Goal: Information Seeking & Learning: Learn about a topic

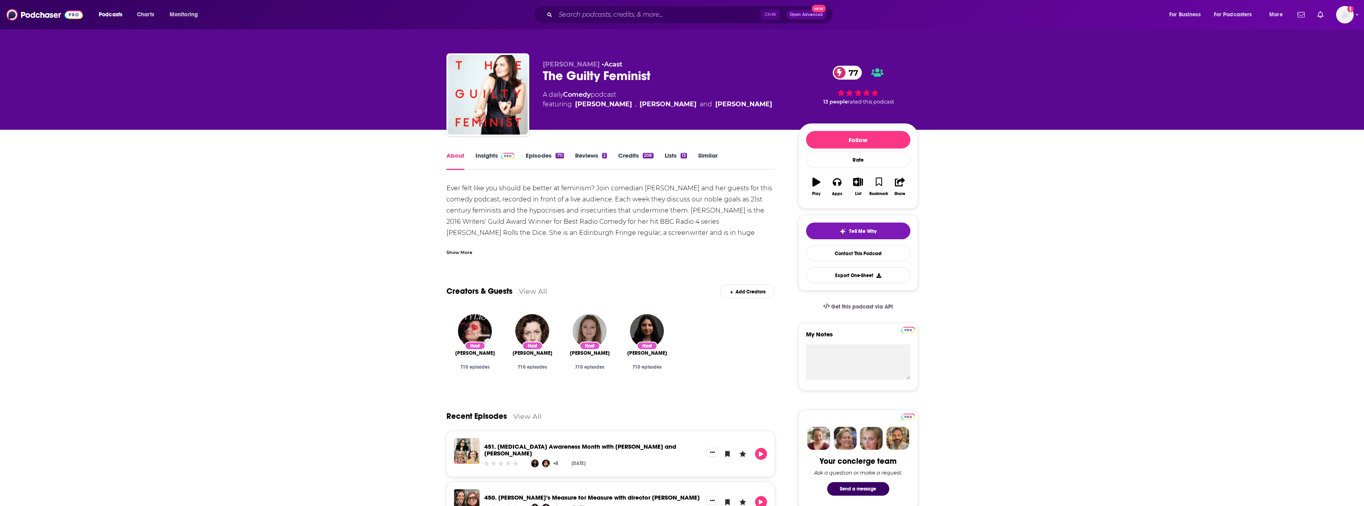
click at [487, 157] on link "Insights" at bounding box center [495, 161] width 39 height 18
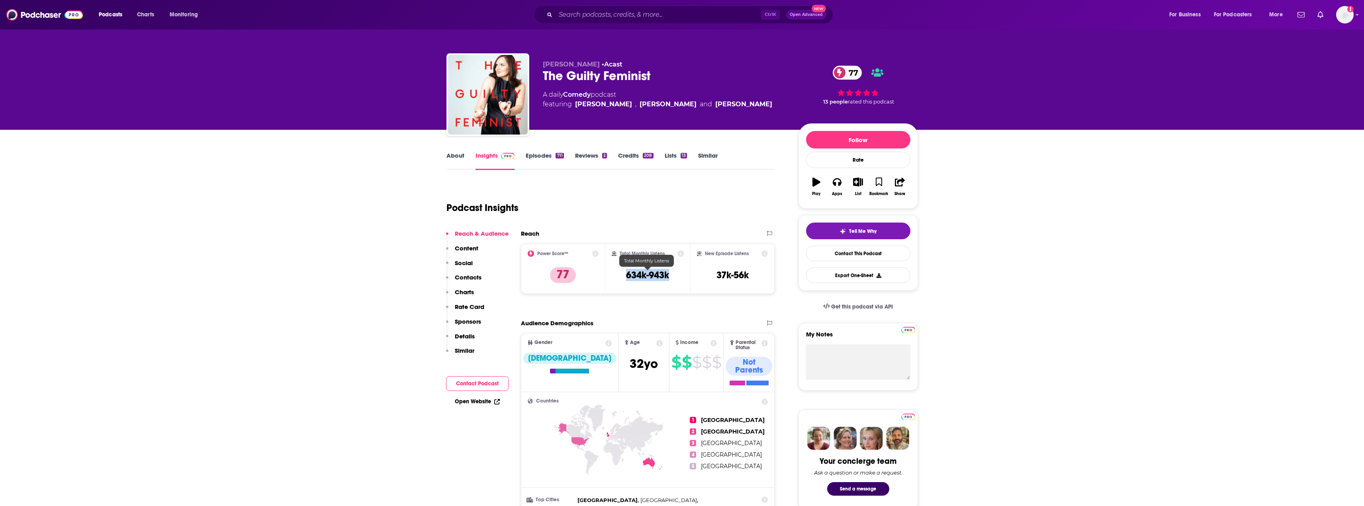
drag, startPoint x: 673, startPoint y: 275, endPoint x: 622, endPoint y: 276, distance: 51.4
click at [622, 276] on div "Total Monthly Listens 634k-943k" at bounding box center [648, 269] width 72 height 37
copy h3 "634k-943k"
click at [628, 7] on div "Ctrl K Open Advanced New" at bounding box center [684, 15] width 300 height 18
click at [622, 19] on input "Search podcasts, credits, & more..." at bounding box center [659, 14] width 206 height 13
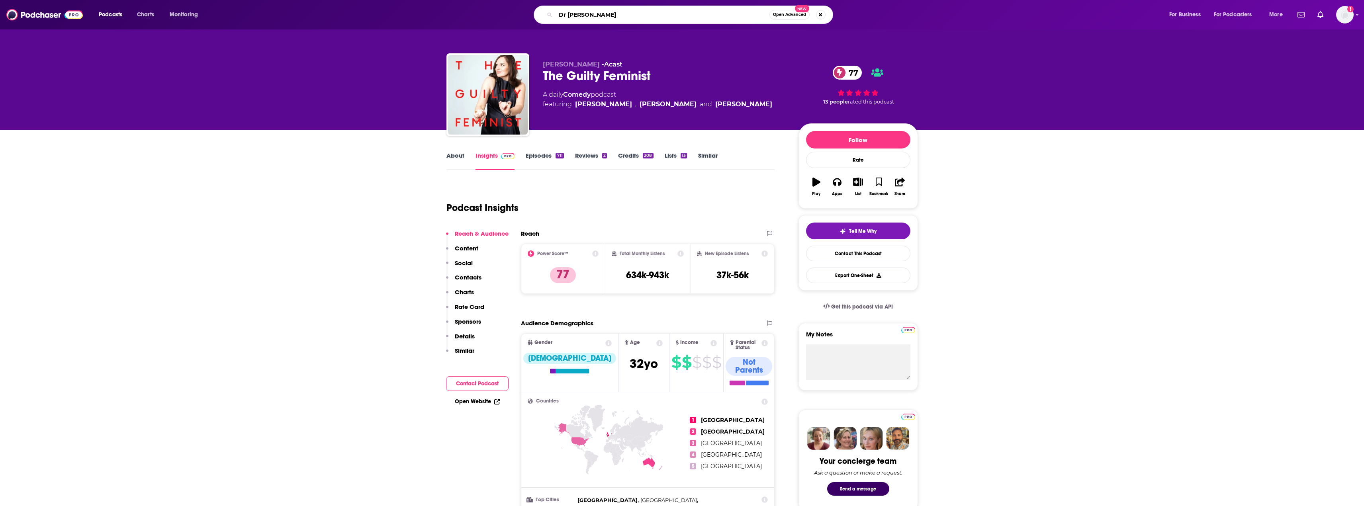
type input "[PERSON_NAME]"
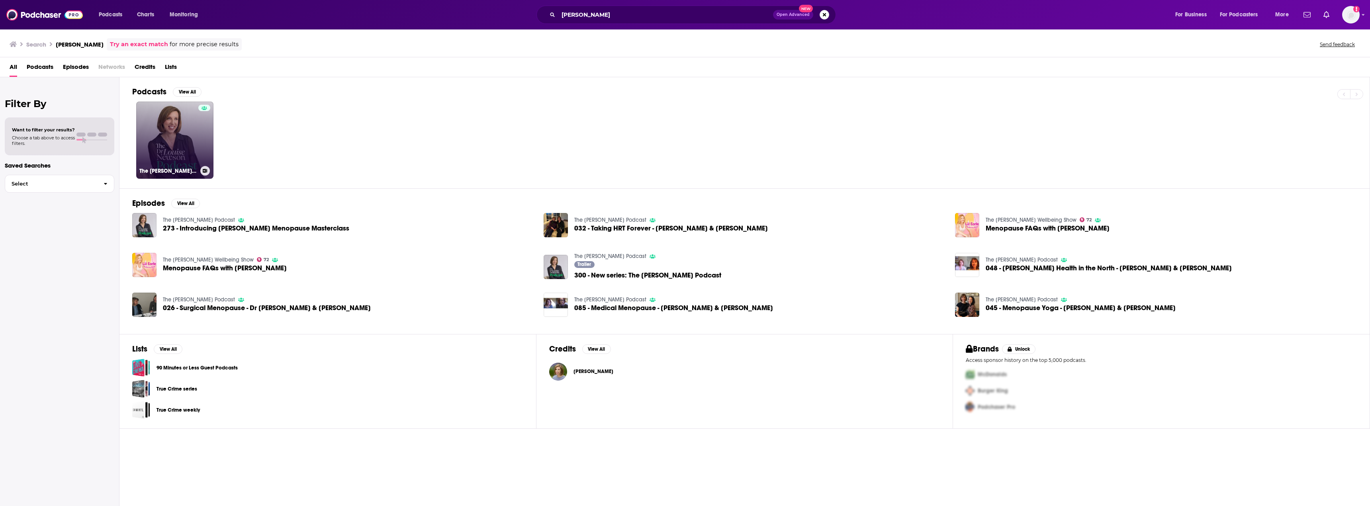
click at [164, 136] on link "The [PERSON_NAME] Podcast" at bounding box center [174, 140] width 77 height 77
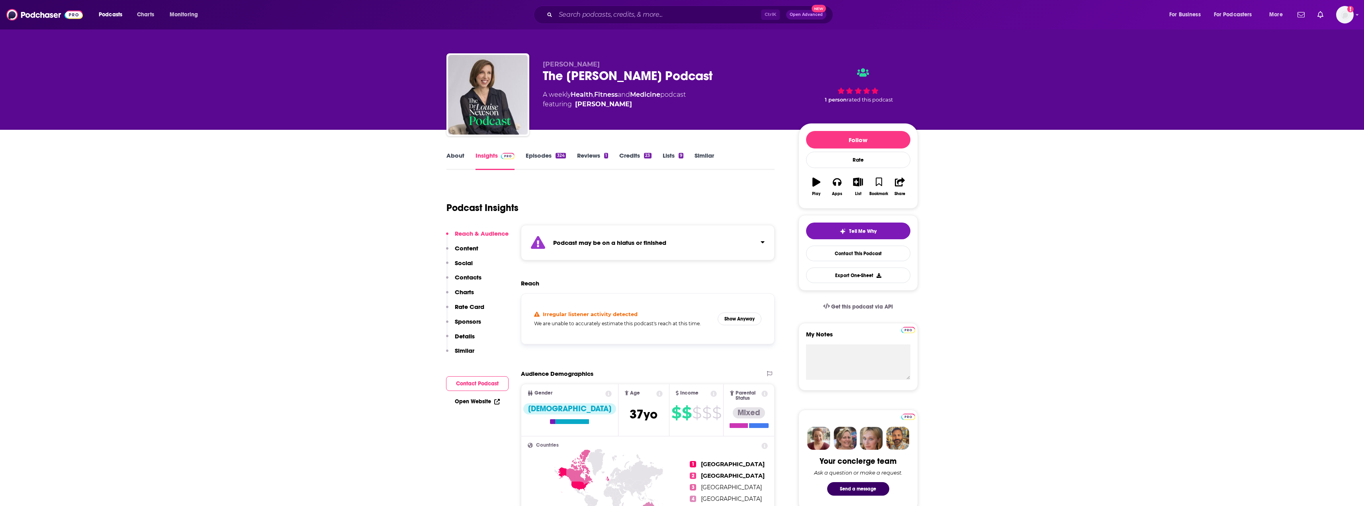
drag, startPoint x: 734, startPoint y: 76, endPoint x: 516, endPoint y: 71, distance: 218.0
click at [516, 71] on div "[PERSON_NAME] The [PERSON_NAME] Podcast A weekly Health , Fitness and Medicine …" at bounding box center [683, 96] width 472 height 86
click at [633, 75] on div "The [PERSON_NAME] Podcast" at bounding box center [664, 76] width 243 height 16
drag, startPoint x: 731, startPoint y: 80, endPoint x: 560, endPoint y: 78, distance: 170.5
click at [552, 78] on div "The [PERSON_NAME] Podcast" at bounding box center [664, 76] width 243 height 16
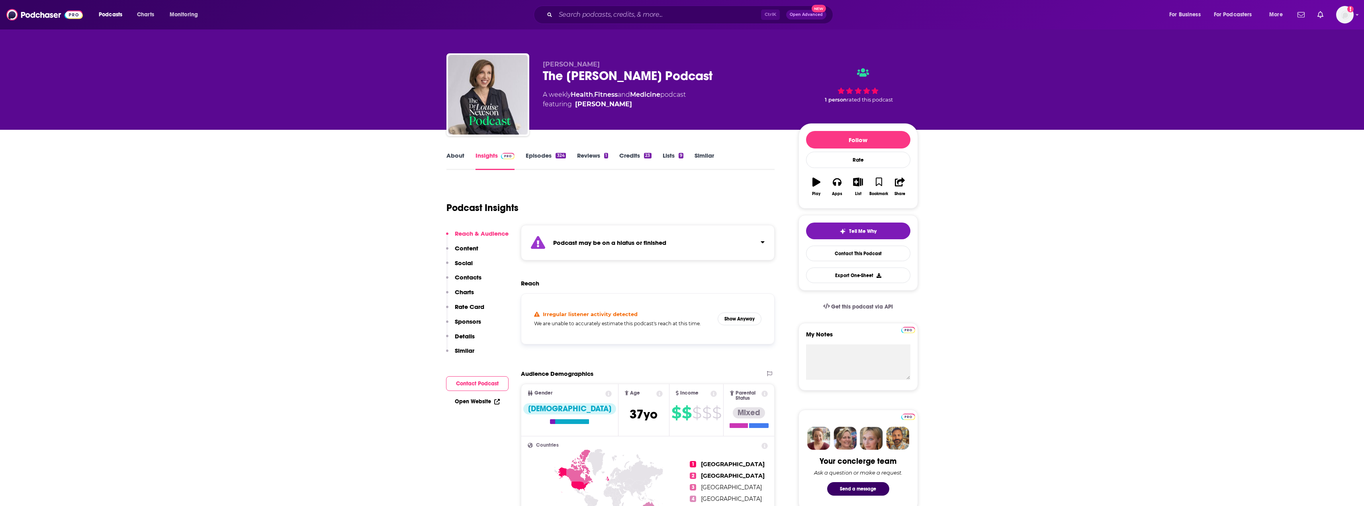
copy h2 "e [PERSON_NAME] Podcast"
drag, startPoint x: 696, startPoint y: 200, endPoint x: 711, endPoint y: 267, distance: 68.9
drag, startPoint x: 598, startPoint y: 14, endPoint x: 588, endPoint y: 10, distance: 10.7
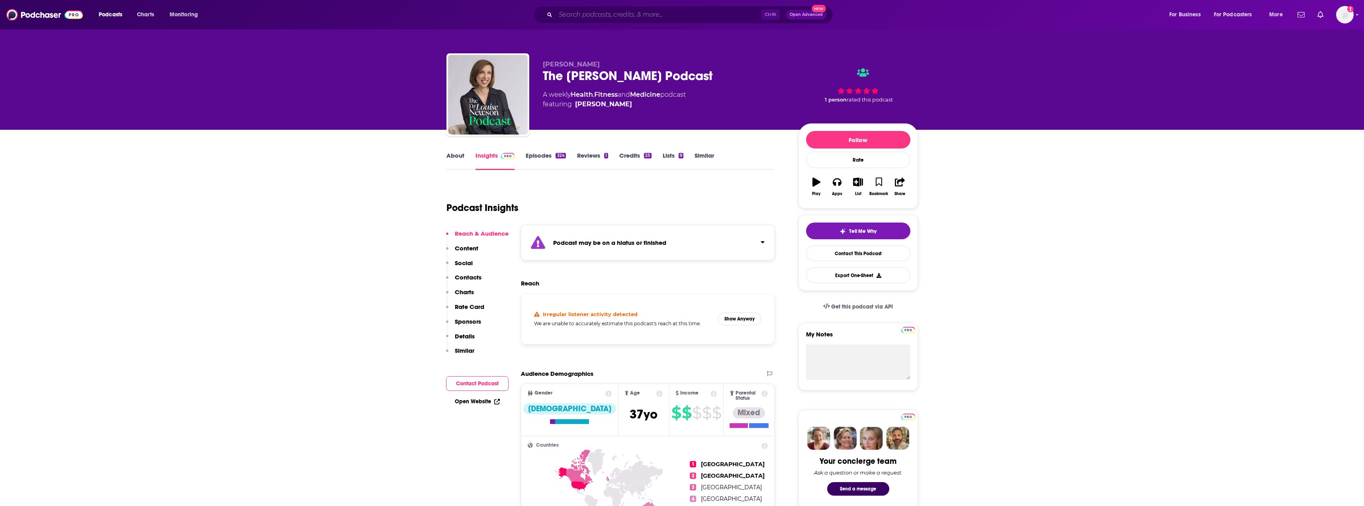
click at [596, 16] on input "Search podcasts, credits, & more..." at bounding box center [659, 14] width 206 height 13
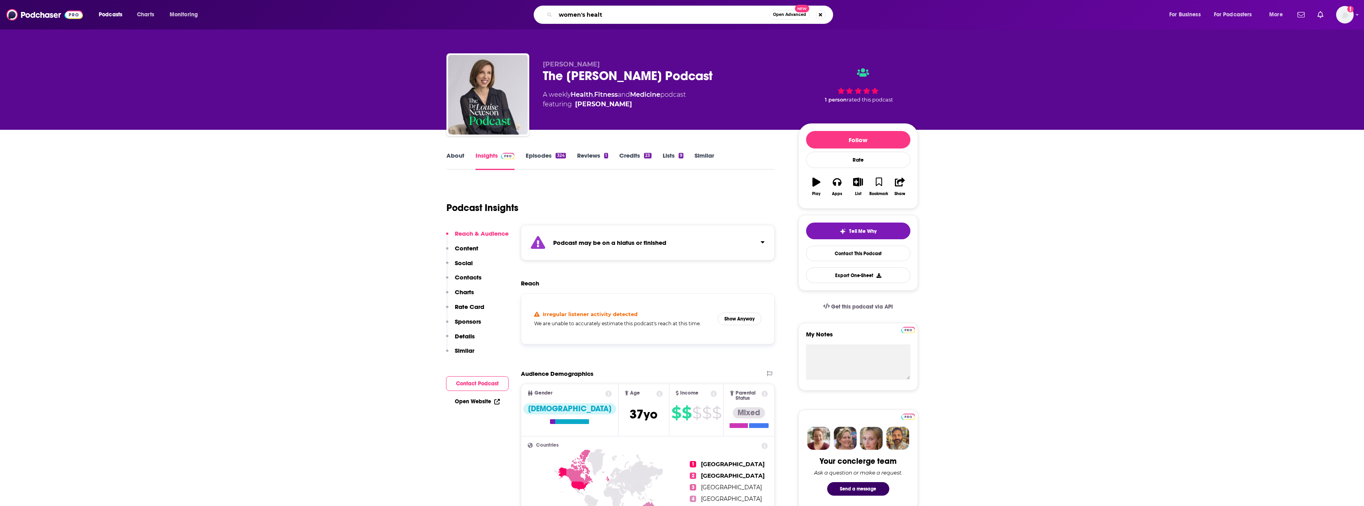
type input "women's health"
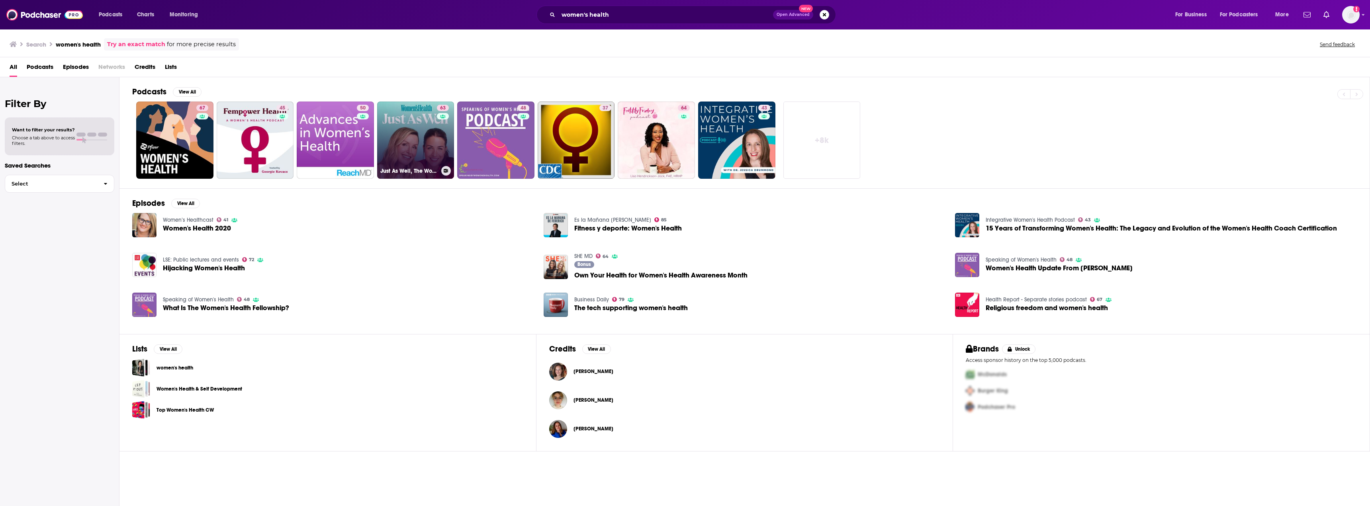
click at [432, 130] on link "63 Just As Well, The Women's Health Podcast" at bounding box center [415, 140] width 77 height 77
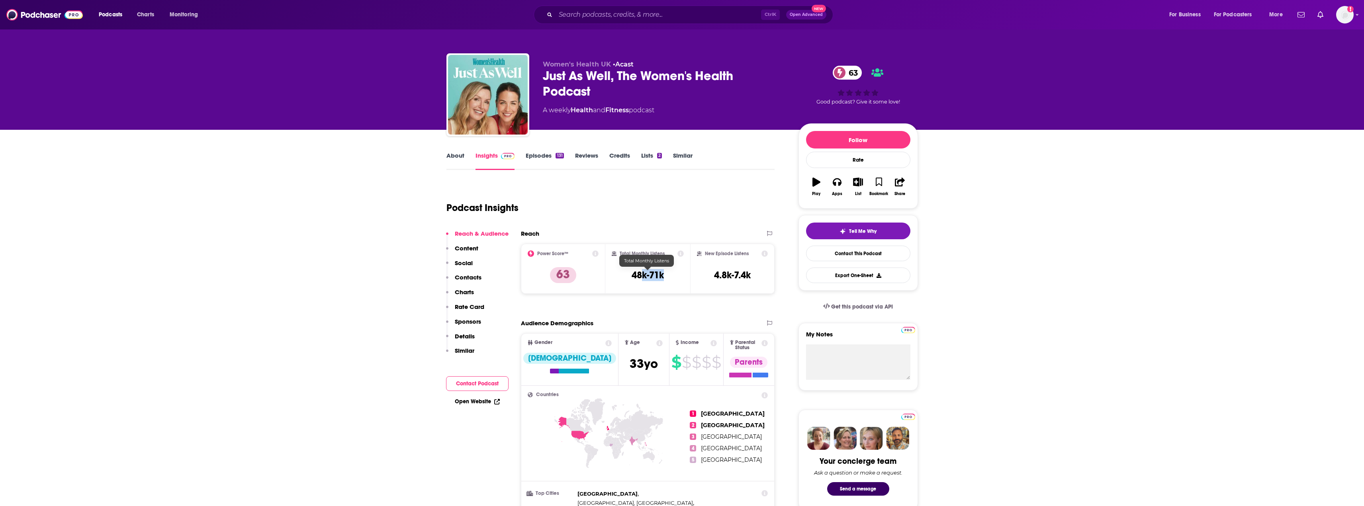
drag, startPoint x: 663, startPoint y: 275, endPoint x: 640, endPoint y: 276, distance: 22.3
click at [640, 276] on h3 "48k-71k" at bounding box center [648, 275] width 32 height 12
click at [648, 300] on div "Reach Power Score™ 63 Total Monthly Listens 48k-71k New Episode Listens 4.8k-7.…" at bounding box center [648, 265] width 254 height 71
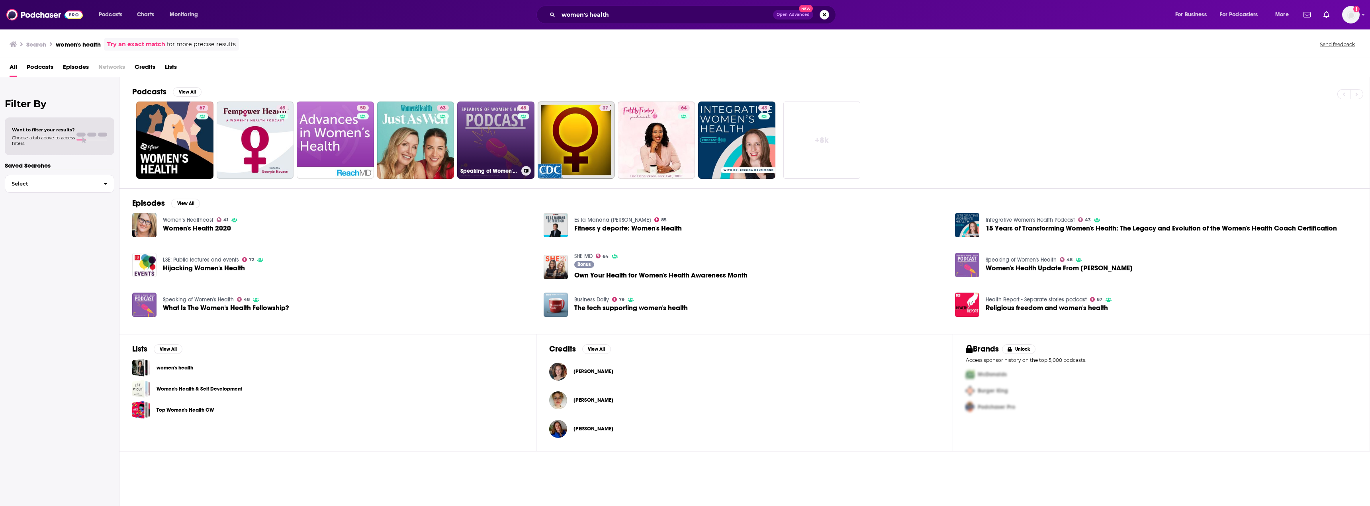
click at [496, 133] on link "48 Speaking of Women's Health" at bounding box center [495, 140] width 77 height 77
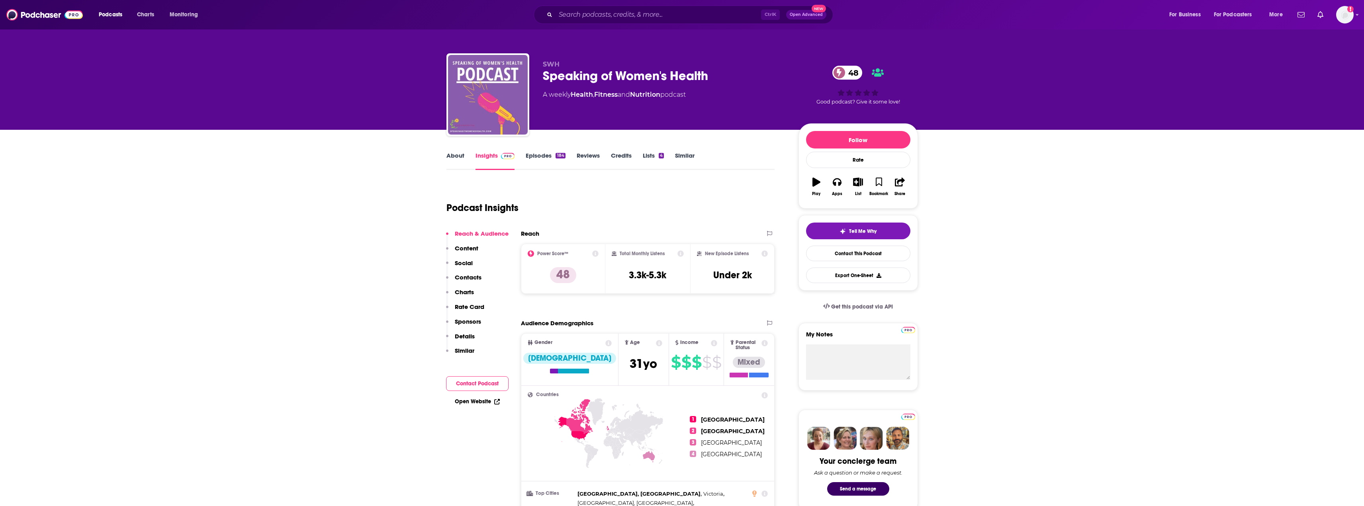
click at [540, 153] on link "Episodes 184" at bounding box center [545, 161] width 39 height 18
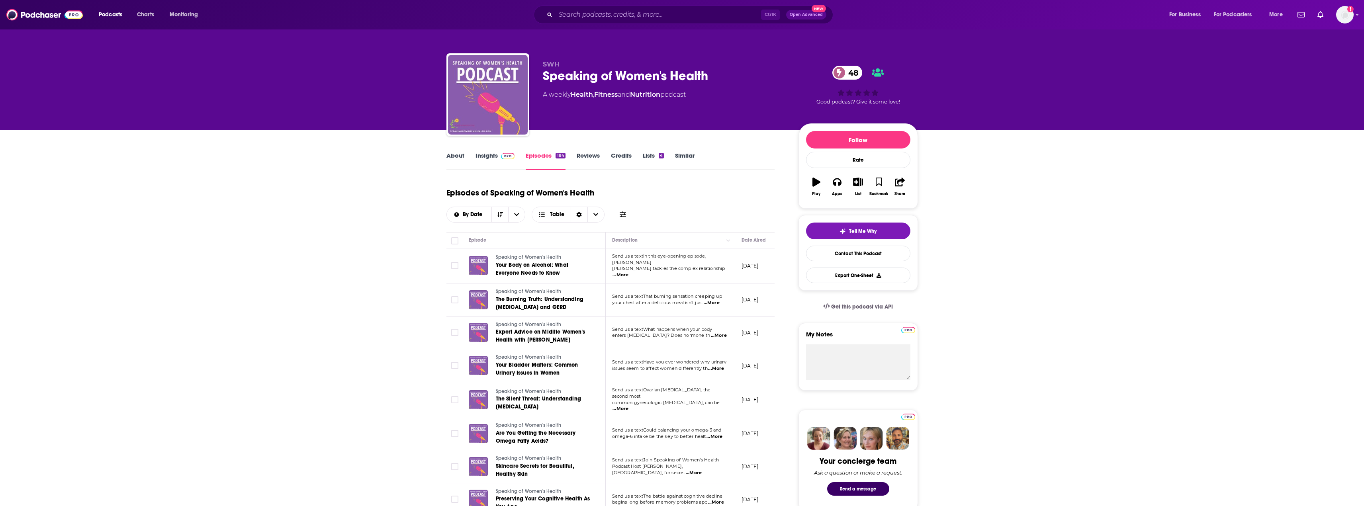
click at [493, 153] on link "Insights" at bounding box center [495, 161] width 39 height 18
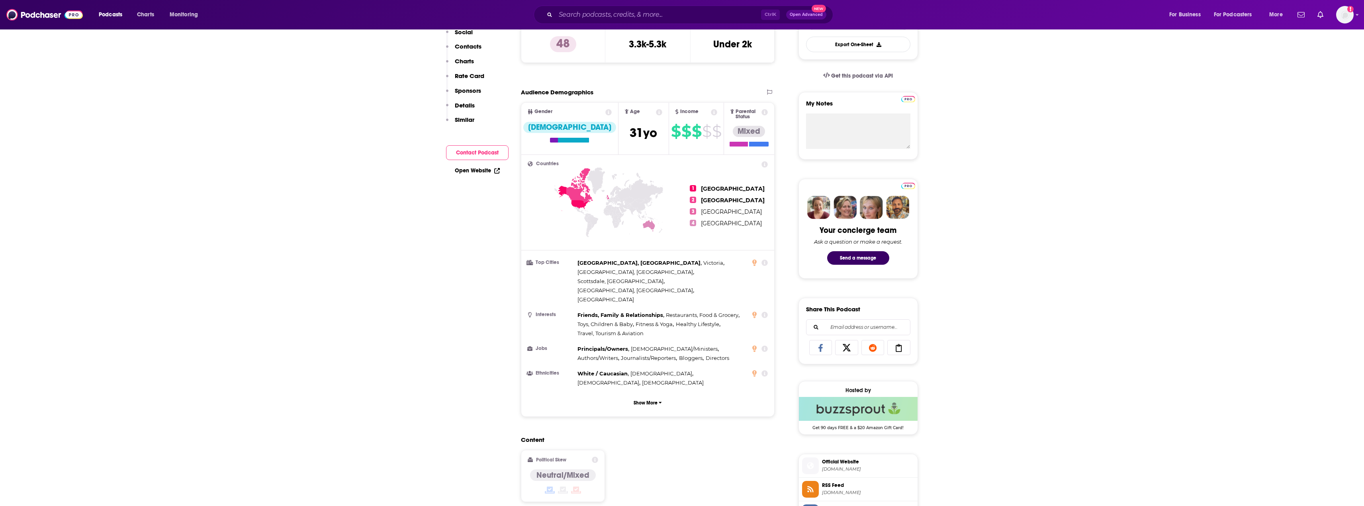
scroll to position [239, 0]
